Goal: Task Accomplishment & Management: Complete application form

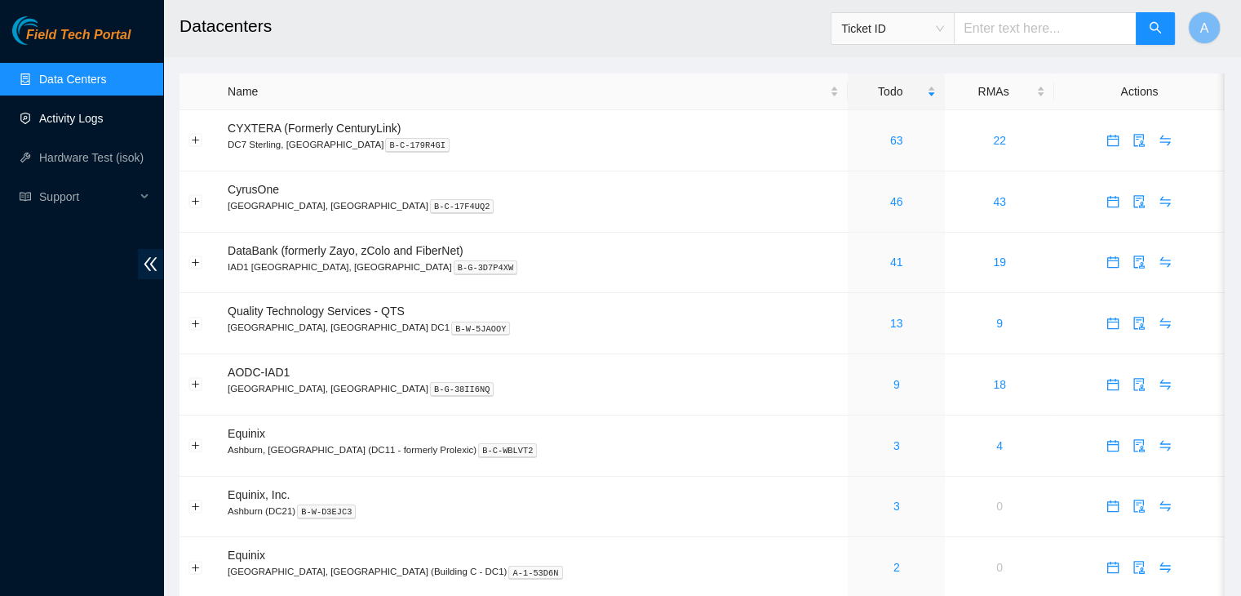
click at [104, 121] on link "Activity Logs" at bounding box center [71, 118] width 64 height 13
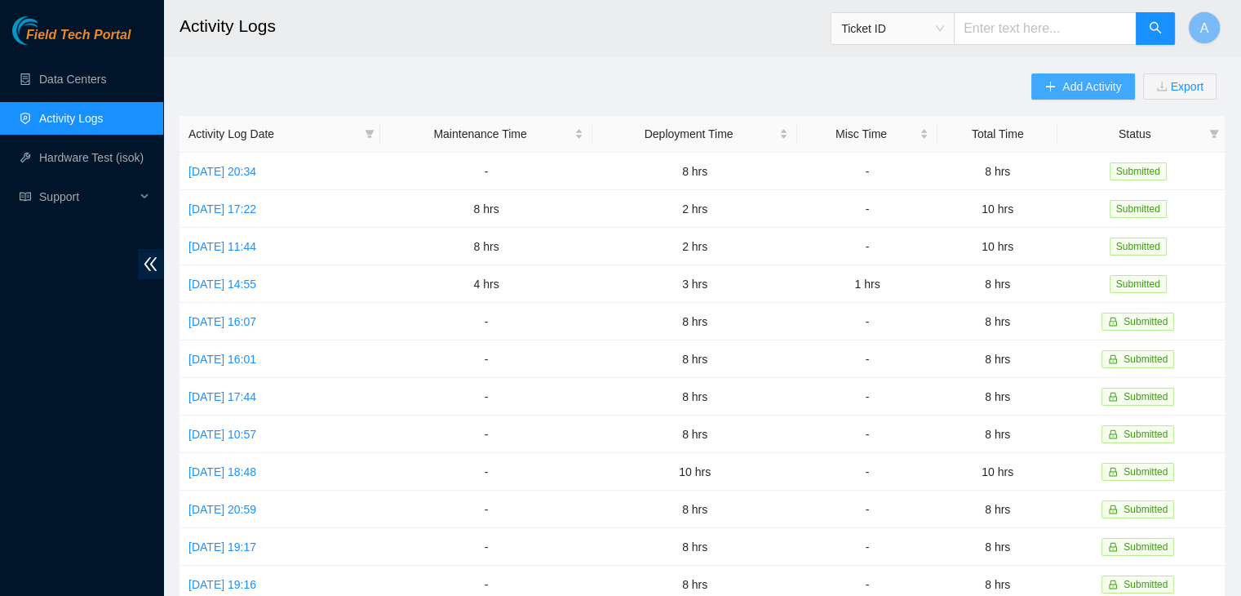
click at [1067, 93] on span "Add Activity" at bounding box center [1091, 87] width 59 height 18
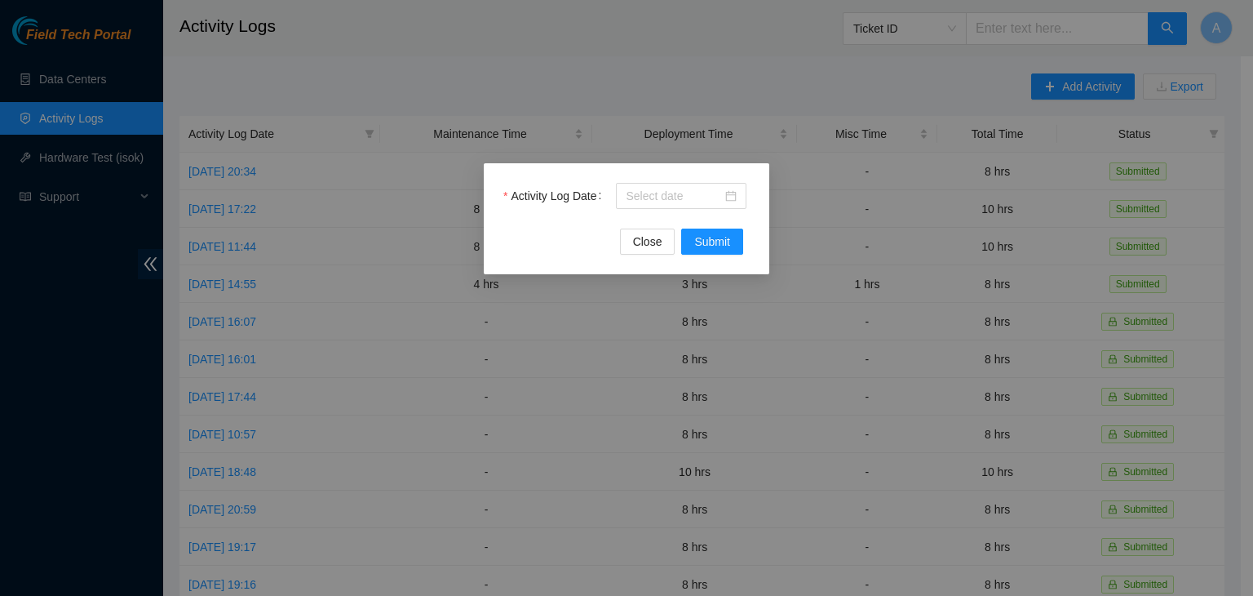
click at [723, 192] on div at bounding box center [681, 196] width 111 height 18
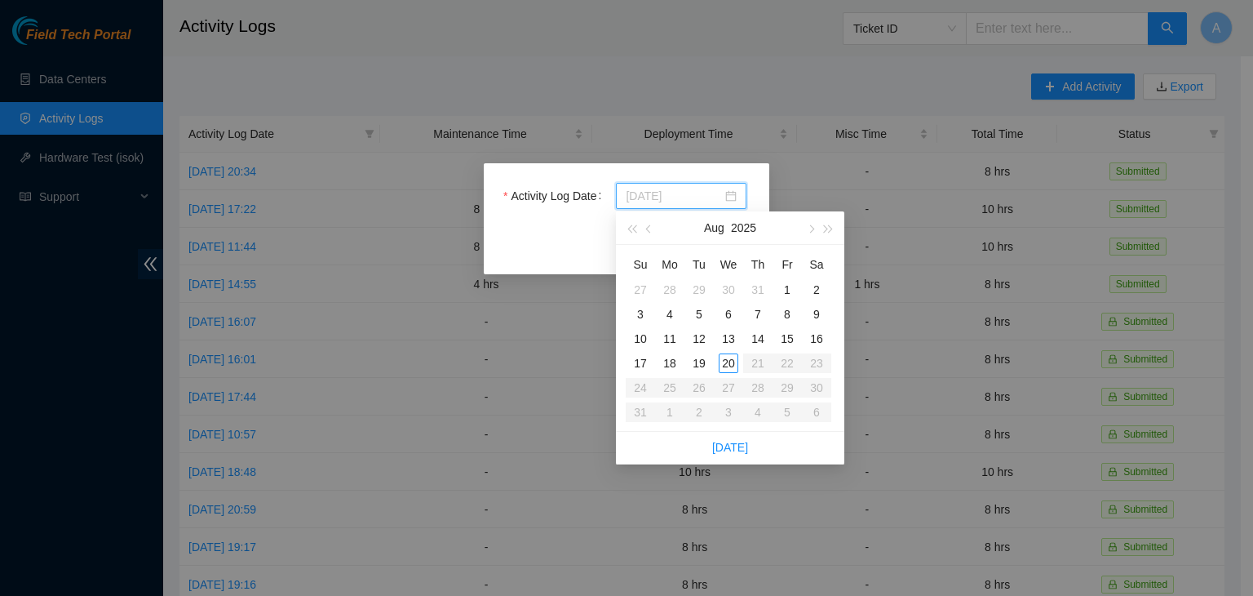
type input "[DATE]"
click at [727, 357] on div "20" at bounding box center [729, 363] width 20 height 20
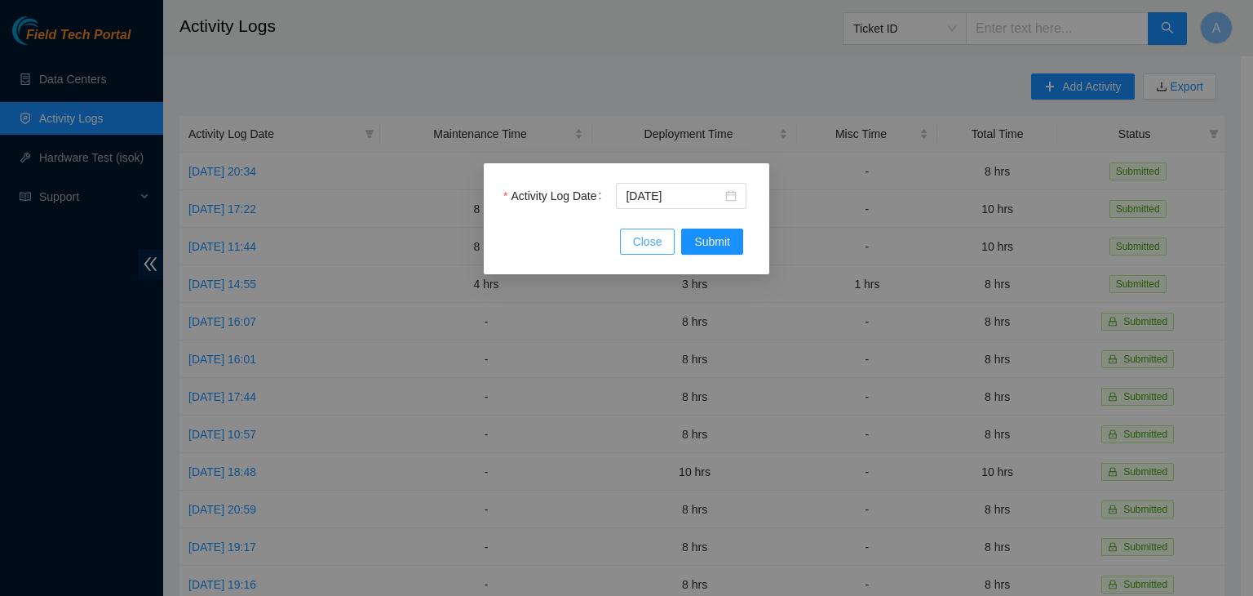
click at [666, 249] on button "Close" at bounding box center [647, 241] width 55 height 26
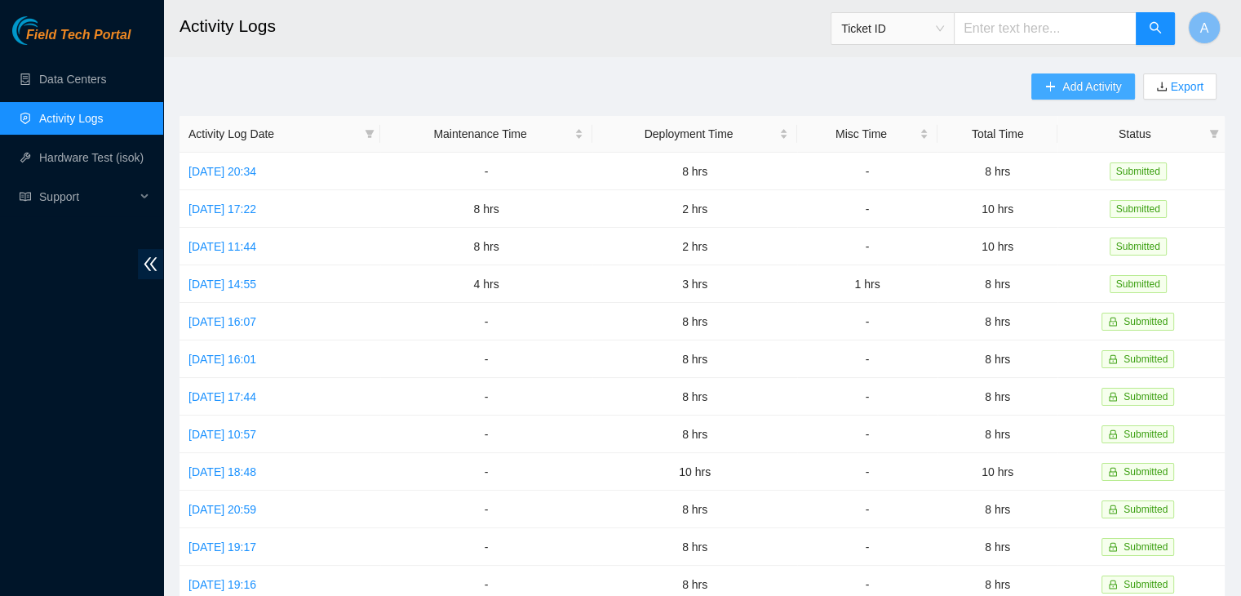
click at [1035, 87] on button "Add Activity" at bounding box center [1082, 86] width 103 height 26
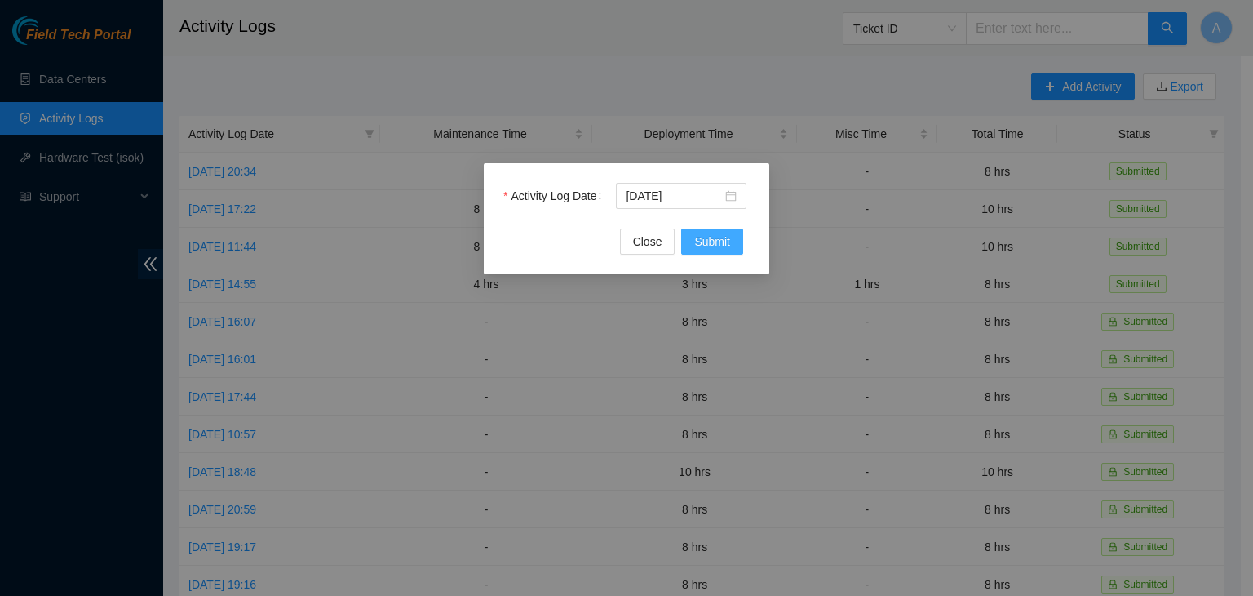
click at [724, 236] on span "Submit" at bounding box center [712, 242] width 36 height 18
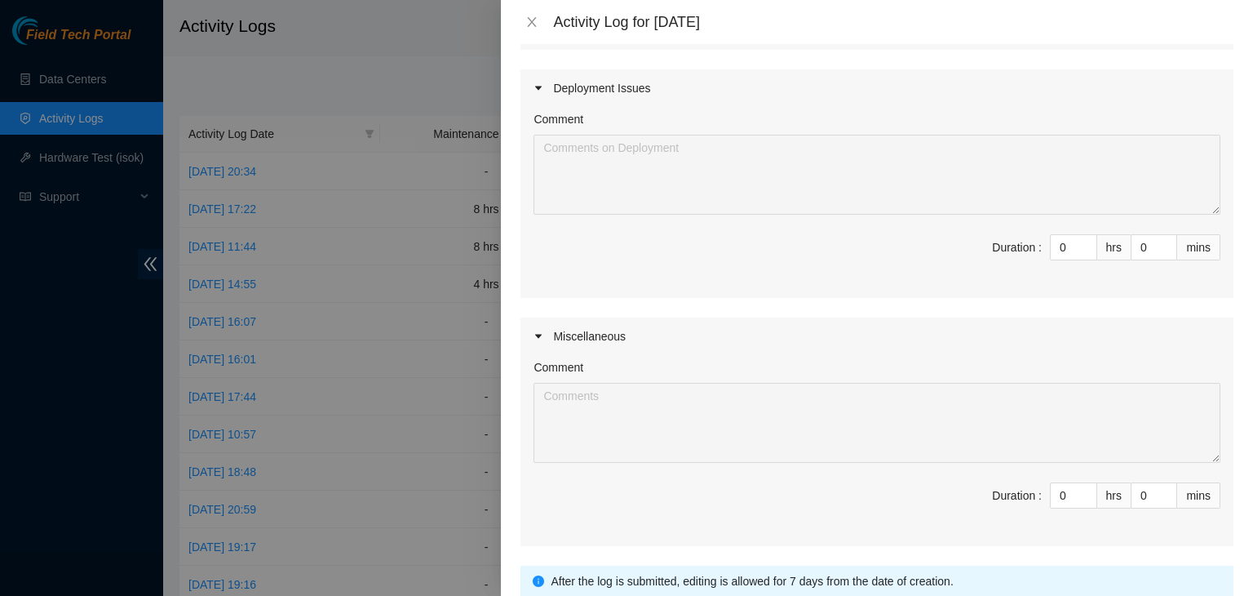
scroll to position [398, 0]
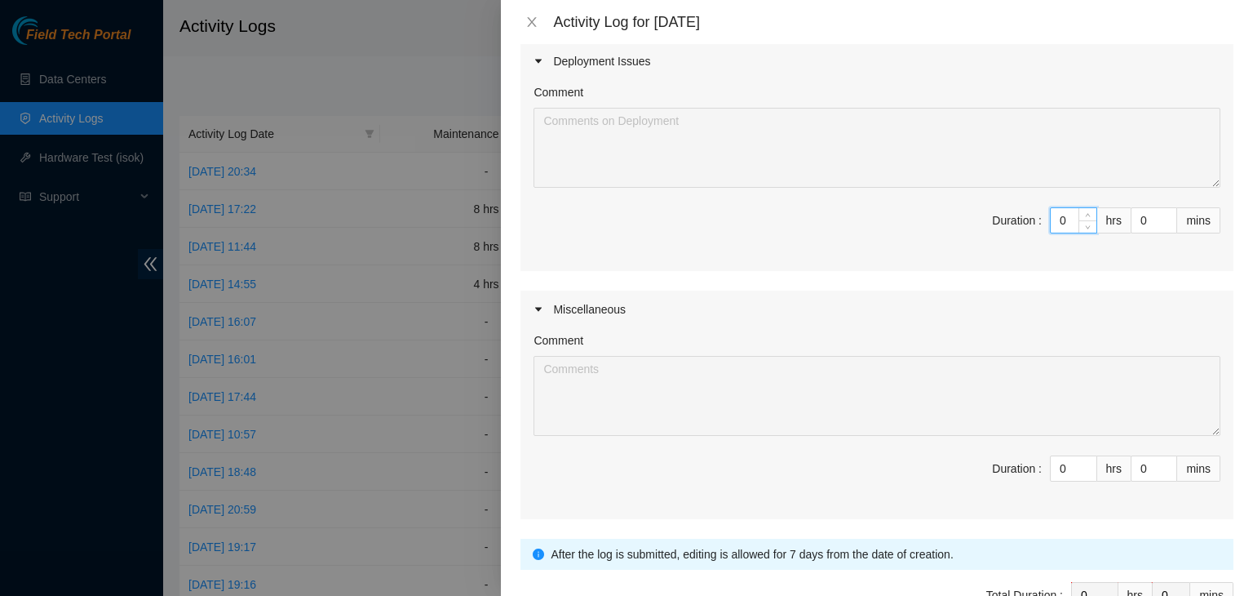
click at [1057, 220] on input "0" at bounding box center [1074, 220] width 46 height 24
type input "8"
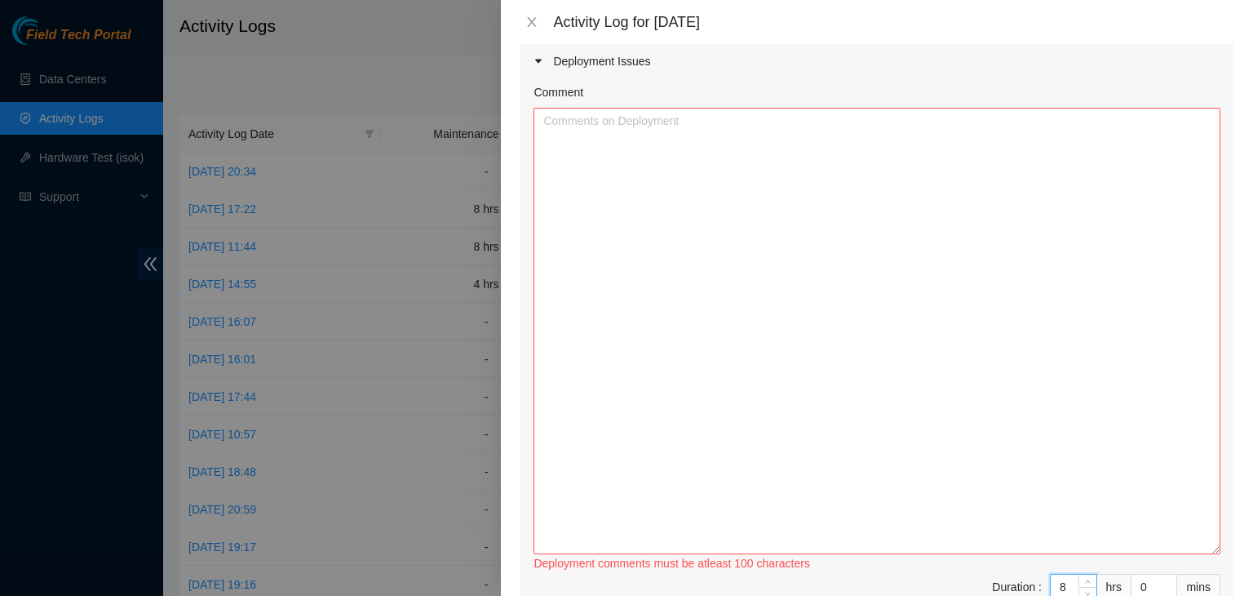
drag, startPoint x: 1204, startPoint y: 182, endPoint x: 1157, endPoint y: 548, distance: 369.4
click at [1157, 548] on textarea "Comment" at bounding box center [877, 331] width 687 height 446
type input "8"
click at [788, 284] on textarea "Comment" at bounding box center [877, 331] width 687 height 446
paste textarea "- worked with FT [PERSON_NAME] - we worked with you ([PERSON_NAME]) on bootstra…"
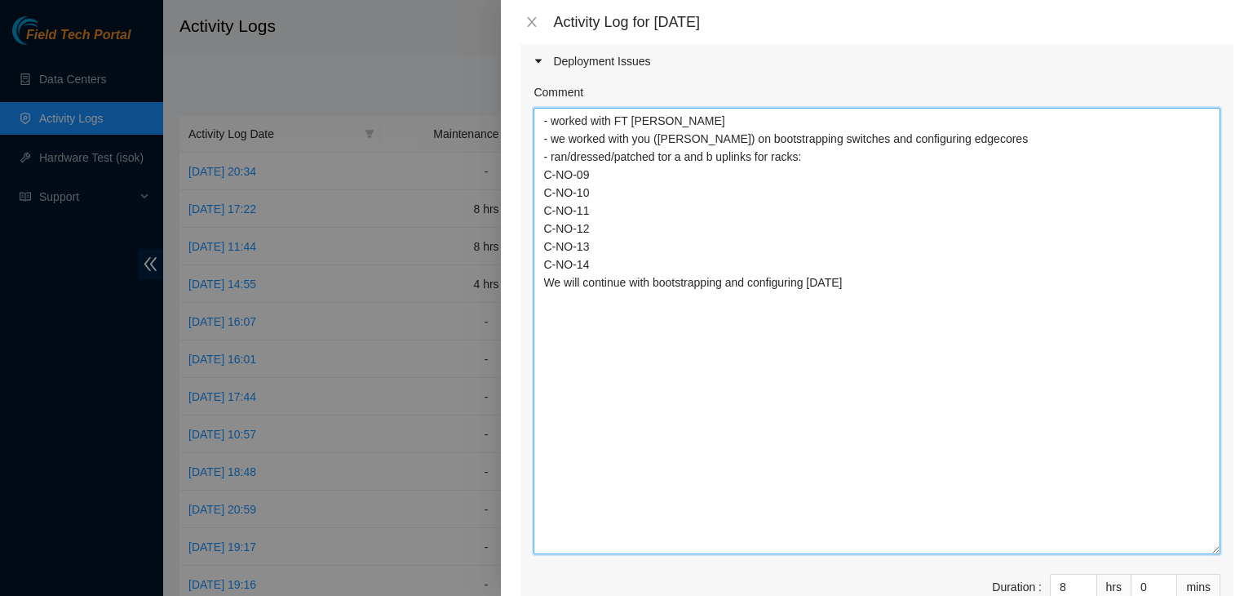
click at [539, 121] on textarea "- worked with FT [PERSON_NAME] - we worked with you ([PERSON_NAME]) on bootstra…" at bounding box center [877, 331] width 687 height 446
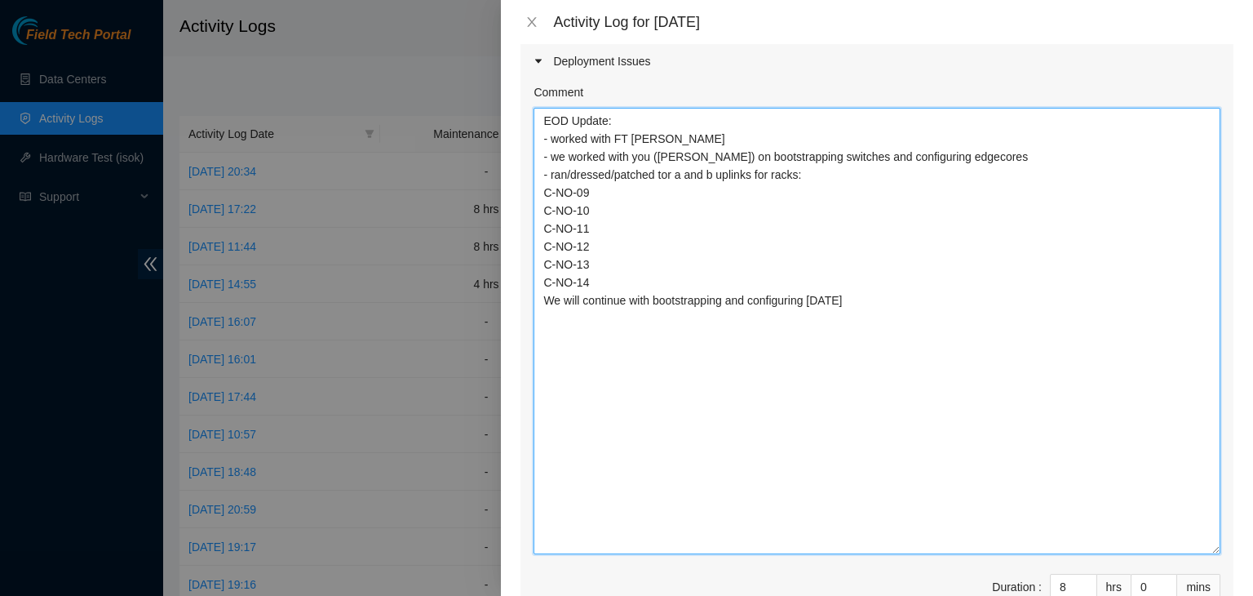
click at [676, 141] on textarea "EOD Update: - worked with FT [PERSON_NAME] - we worked with you ([PERSON_NAME])…" at bounding box center [877, 331] width 687 height 446
click at [544, 118] on textarea "EOD Update: - worked with FT [PERSON_NAME] - we worked with you ([PERSON_NAME])…" at bounding box center [877, 331] width 687 height 446
paste textarea "DP82713"
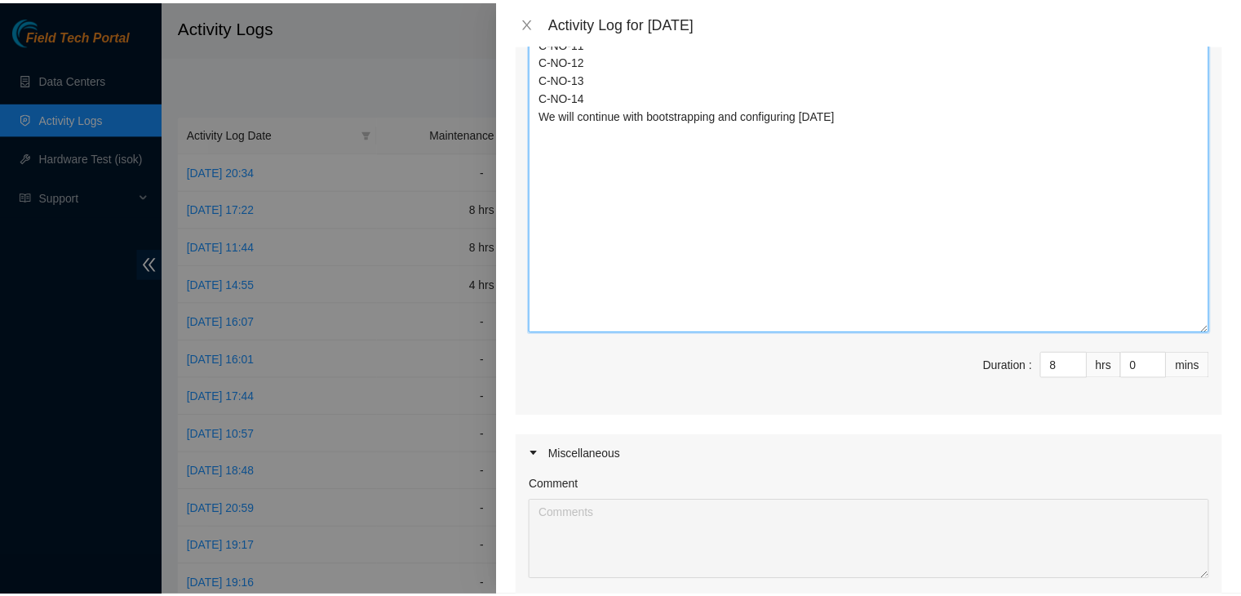
scroll to position [863, 0]
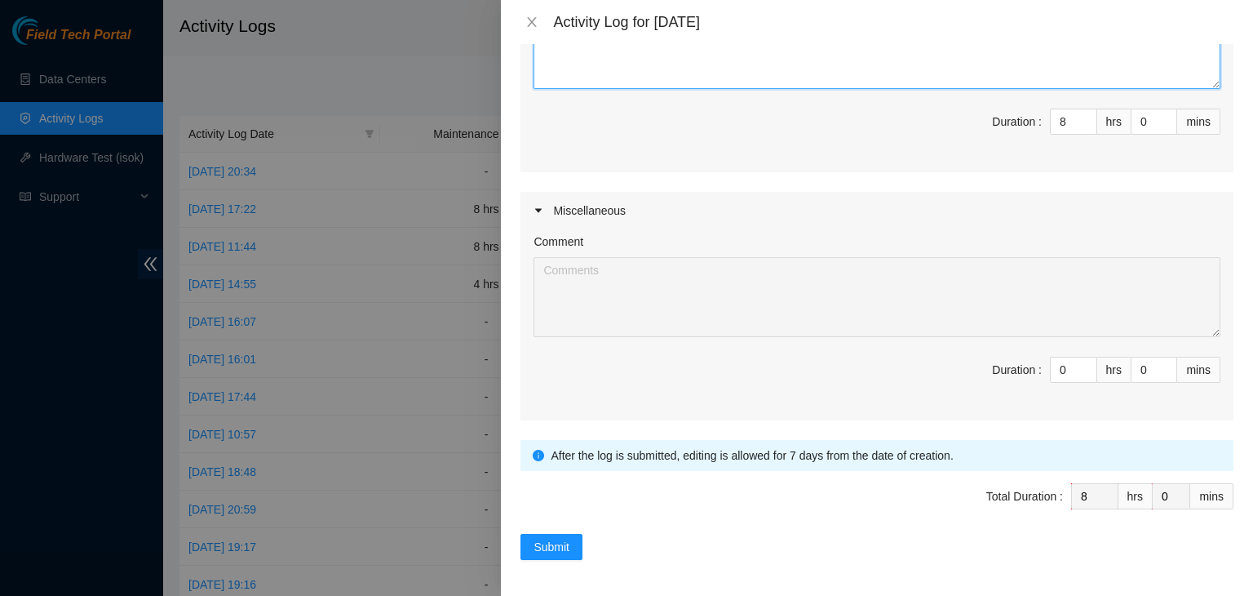
type textarea "DP82713 EOD Update: - worked with FT [PERSON_NAME] - we worked with you ([PERSO…"
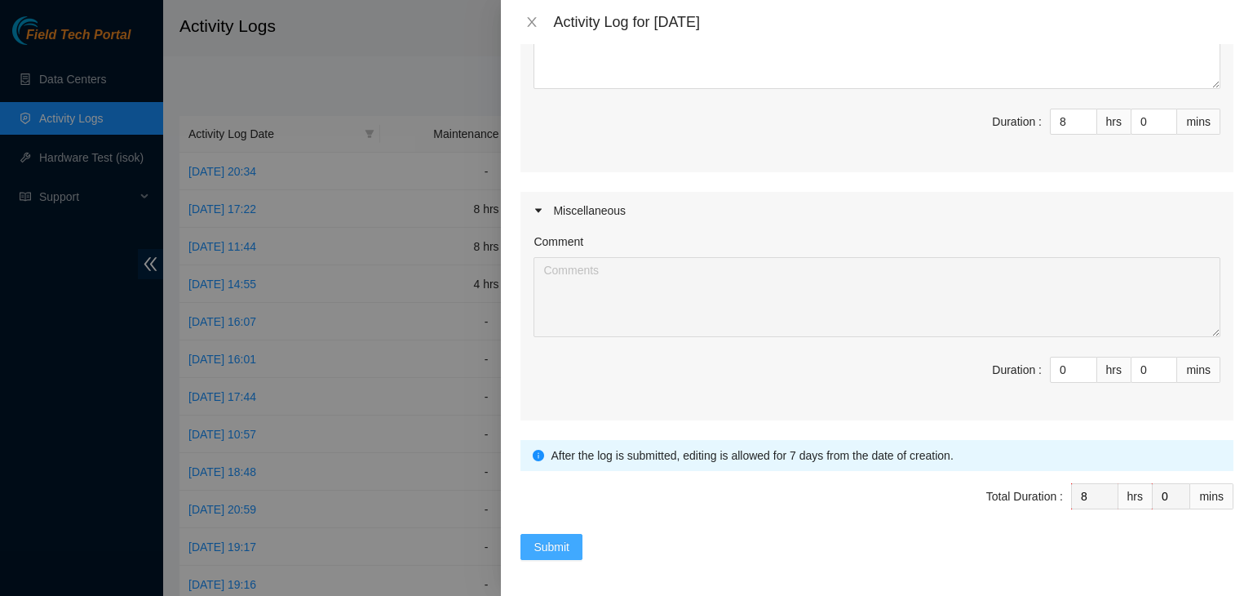
click at [567, 548] on span "Submit" at bounding box center [552, 547] width 36 height 18
